Goal: Check status: Check status

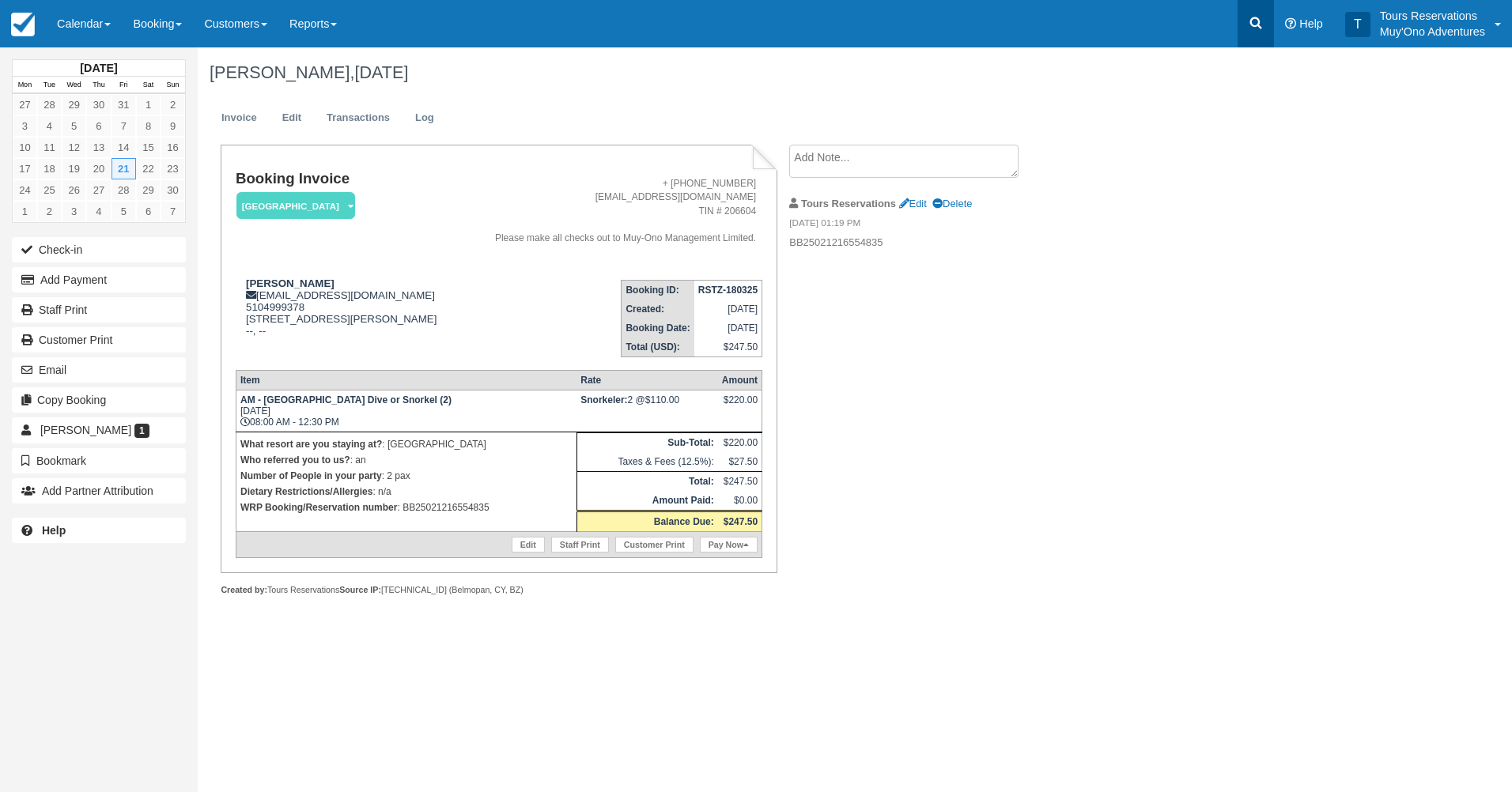
drag, startPoint x: 0, startPoint y: 0, endPoint x: 1247, endPoint y: 29, distance: 1247.3
click at [1247, 29] on icon at bounding box center [1255, 23] width 16 height 16
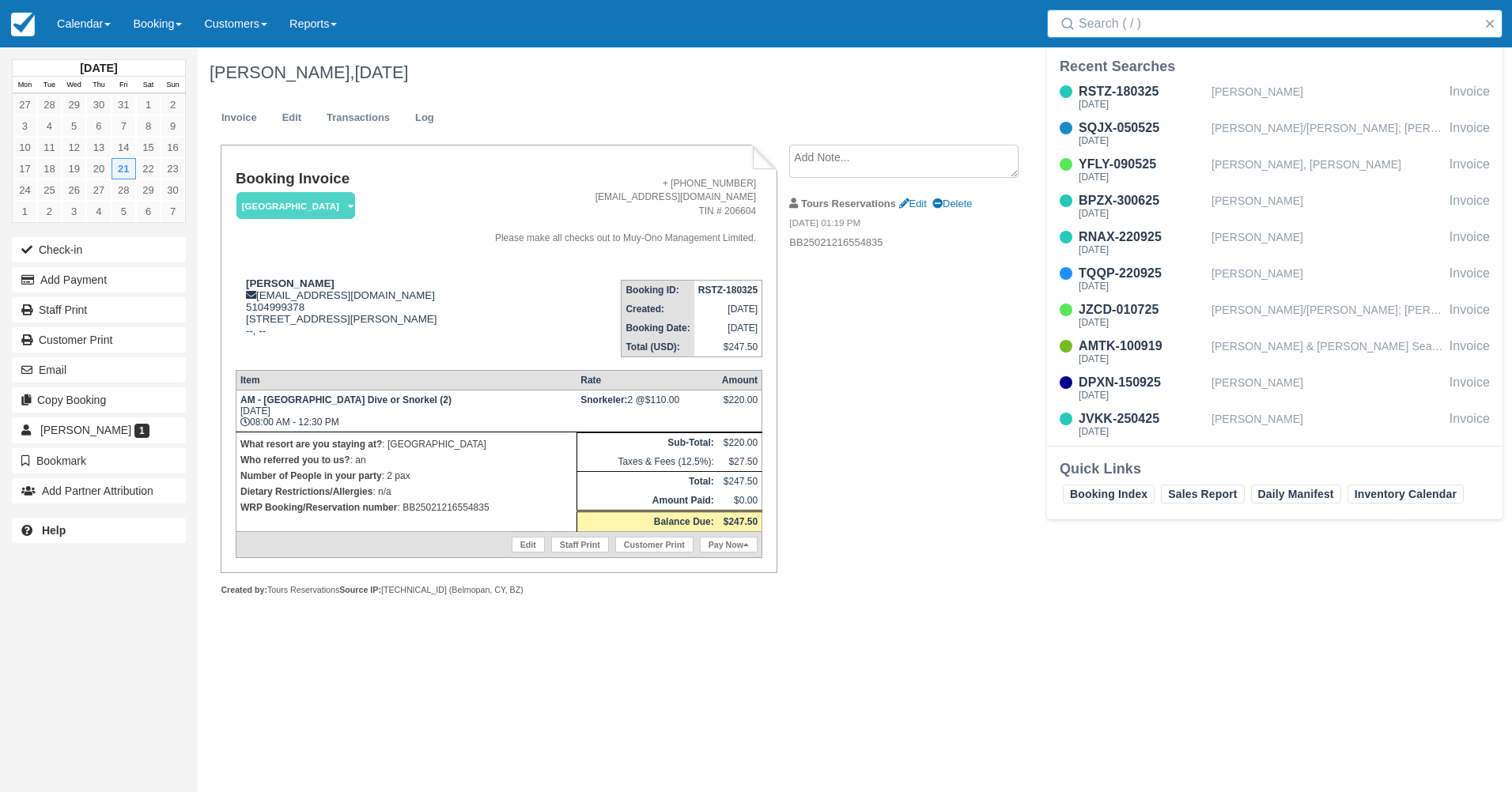
click at [1194, 26] on input "Search" at bounding box center [1277, 23] width 398 height 29
type input "XZSZ-230625"
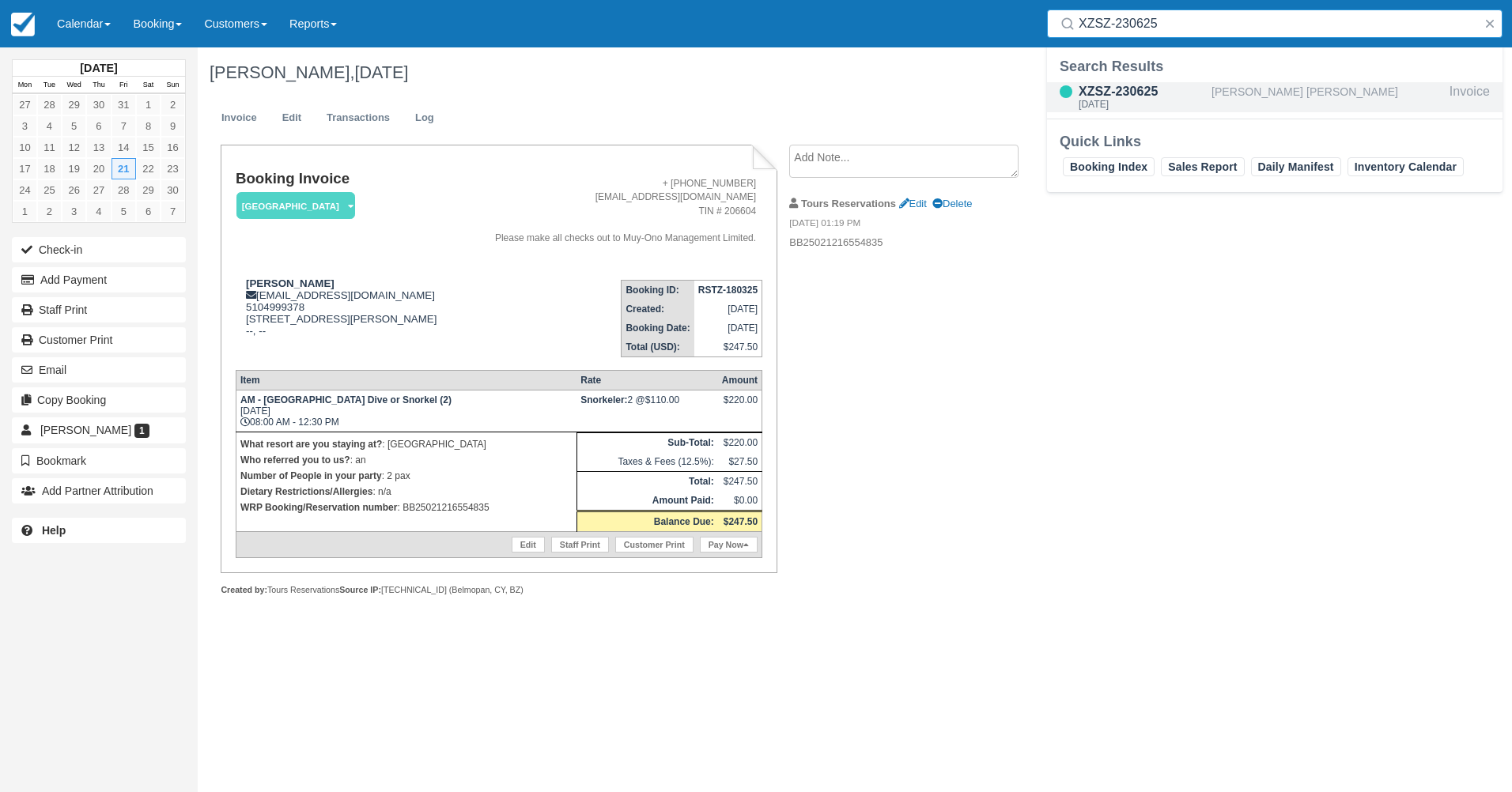
click at [1191, 94] on div "XZSZ-230625" at bounding box center [1142, 92] width 127 height 19
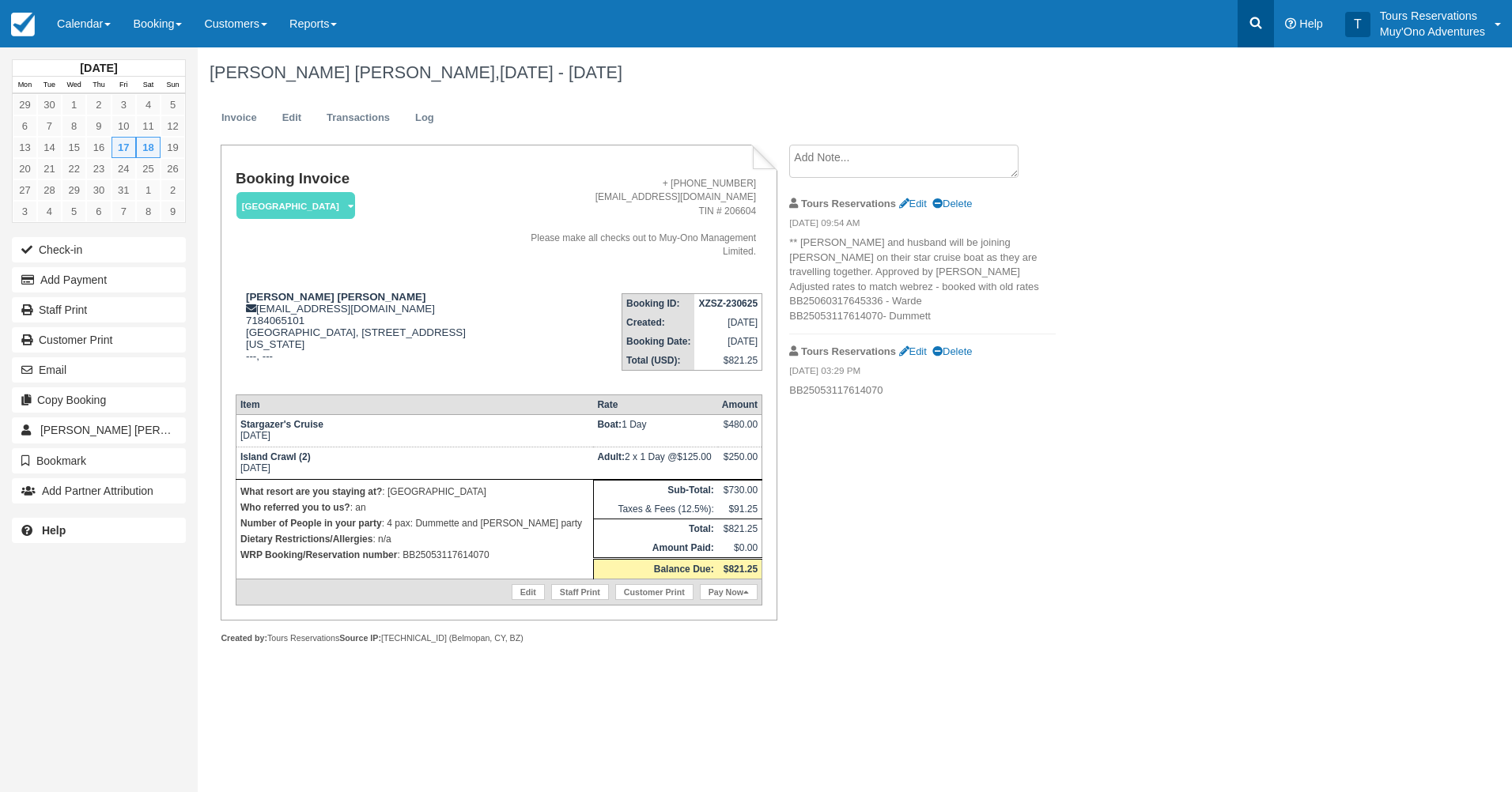
click at [1250, 15] on icon at bounding box center [1255, 23] width 16 height 16
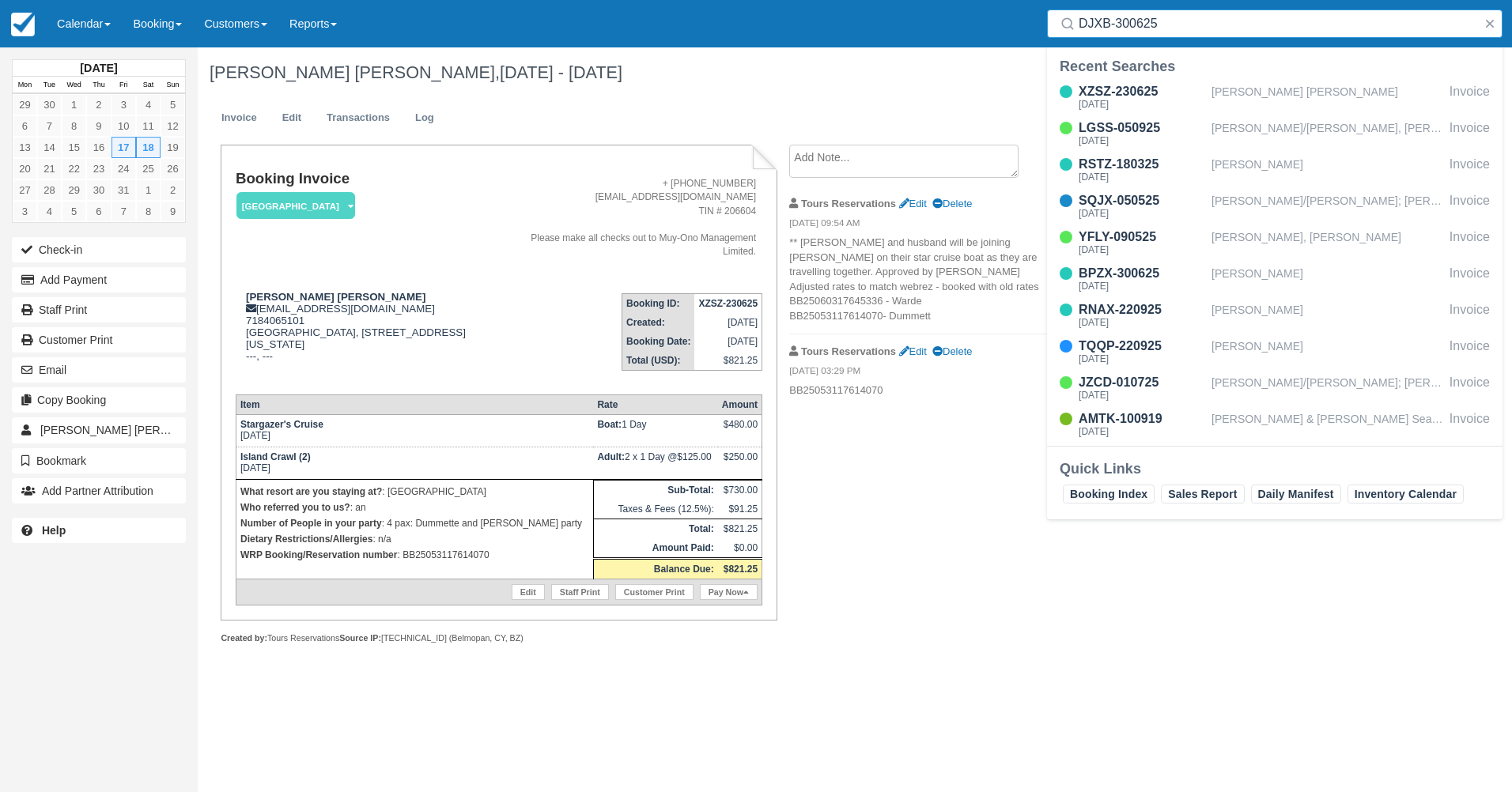
type input "DJXB-300625"
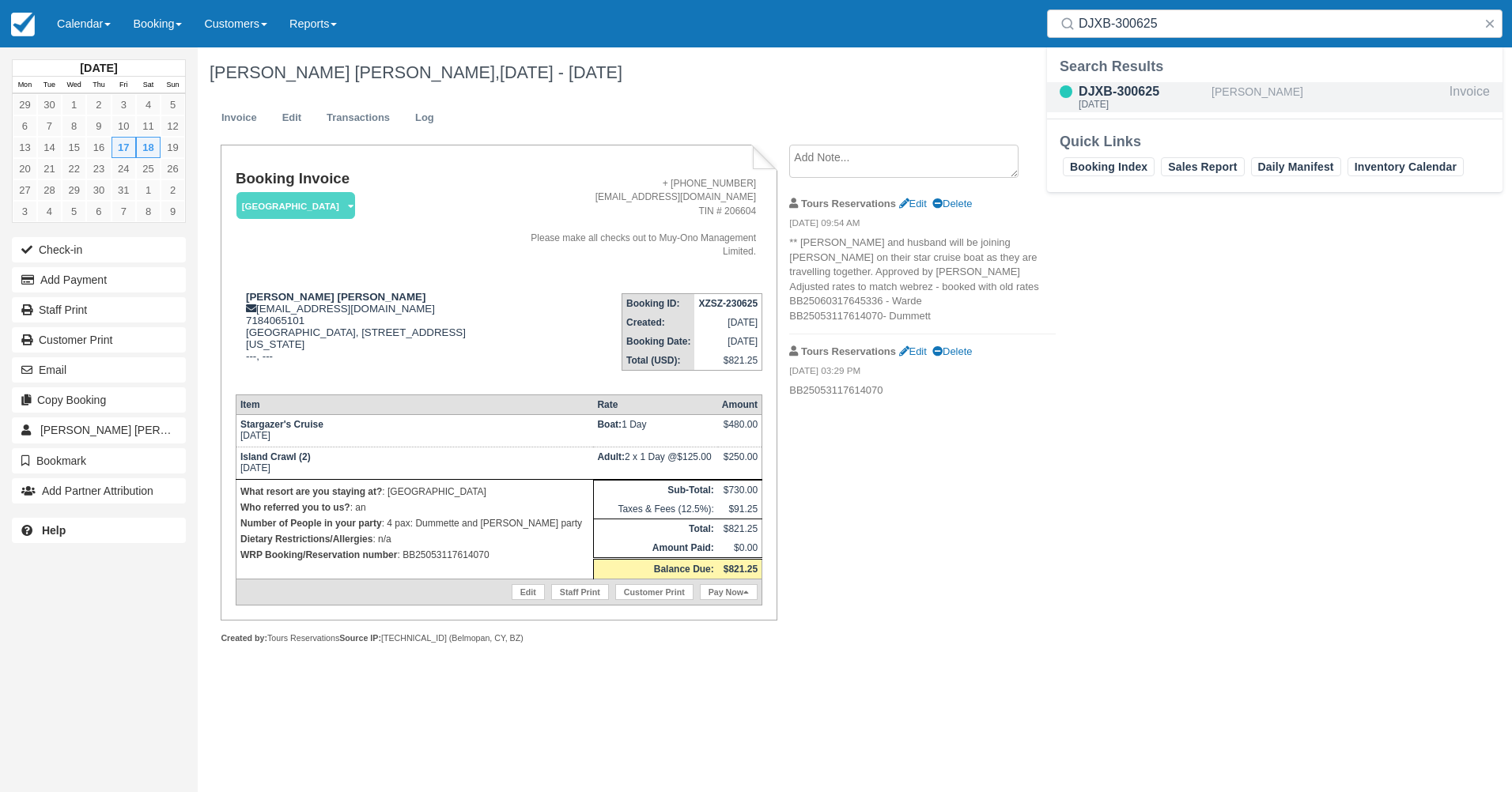
click at [1222, 94] on div "[PERSON_NAME]" at bounding box center [1326, 97] width 232 height 30
